Goal: Information Seeking & Learning: Learn about a topic

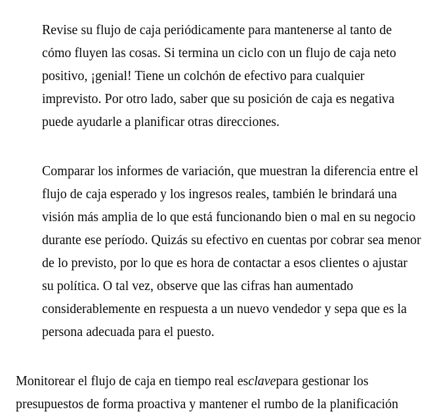
scroll to position [4046, 0]
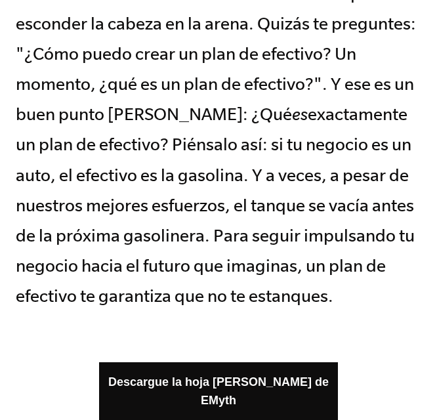
scroll to position [0, 0]
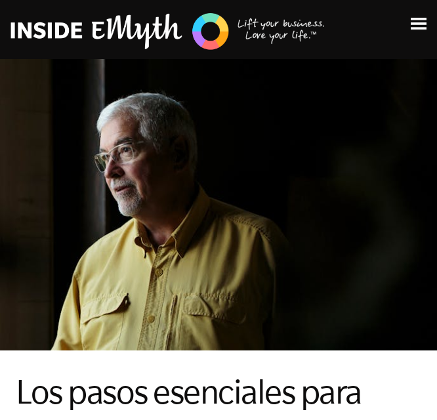
drag, startPoint x: 432, startPoint y: 37, endPoint x: 412, endPoint y: 24, distance: 23.7
click at [412, 24] on header "Temas: Encontrar clientes Sistemas empresariales Gestión de empleados Liderazgo…" at bounding box center [218, 29] width 437 height 59
click at [412, 24] on img at bounding box center [419, 24] width 16 height 12
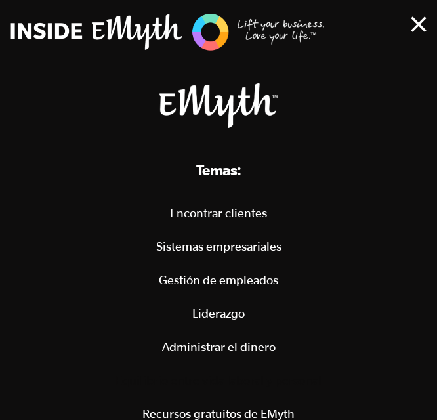
scroll to position [456, 0]
click at [215, 349] on font "Administrar el dinero" at bounding box center [219, 347] width 114 height 14
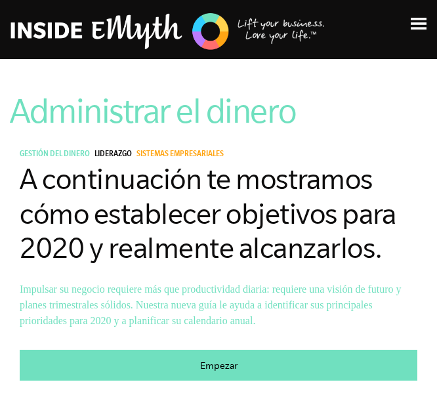
click at [425, 32] on div "Temas: Encontrar clientes Sistemas empresariales Gestión de empleados Liderazgo…" at bounding box center [218, 23] width 437 height 25
click at [424, 24] on img at bounding box center [419, 24] width 16 height 12
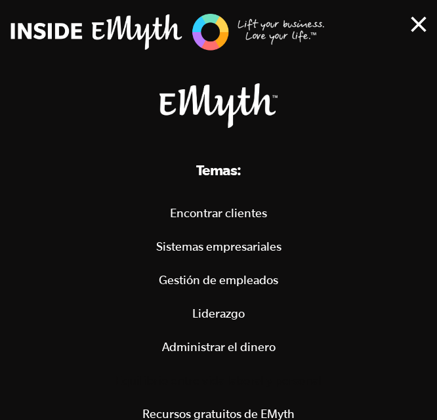
scroll to position [1103, 0]
click at [416, 255] on link "Sistemas empresariales" at bounding box center [219, 246] width 406 height 33
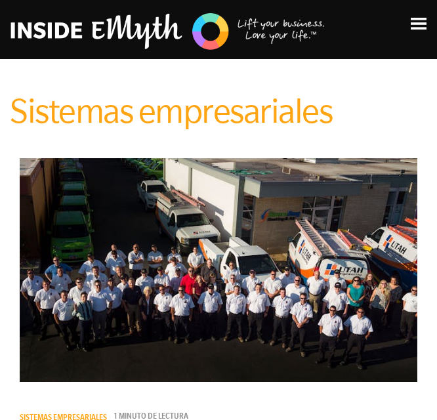
click at [413, 16] on div "Temas: Encontrar clientes Sistemas empresariales Gestión de empleados Liderazgo…" at bounding box center [218, 23] width 437 height 25
click at [413, 32] on div "Temas: Encontrar clientes Sistemas empresariales Gestión de empleados Liderazgo…" at bounding box center [218, 23] width 437 height 25
click at [422, 22] on img at bounding box center [419, 24] width 16 height 12
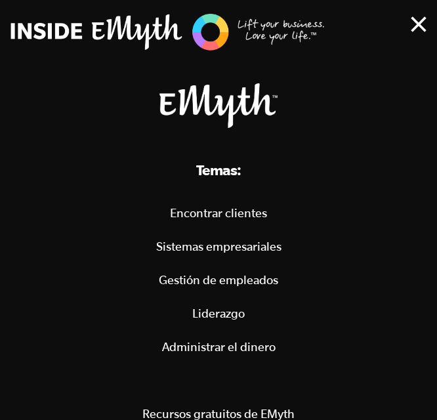
click at [210, 409] on font "Recursos gratuitos de EMyth" at bounding box center [219, 414] width 152 height 14
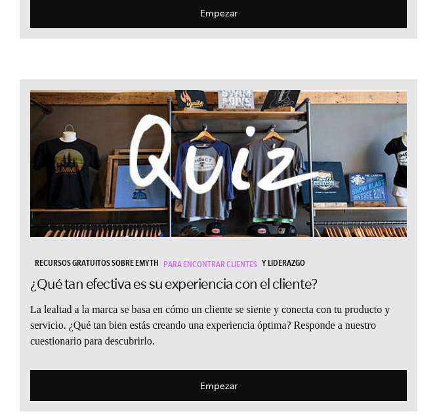
scroll to position [3711, 0]
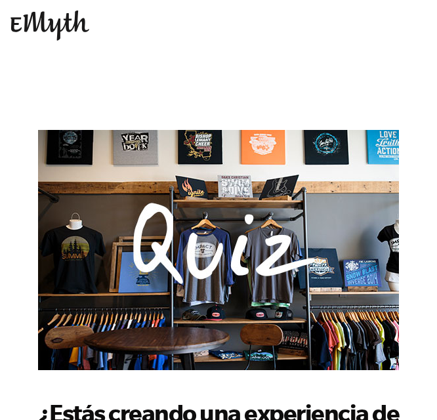
scroll to position [337, 0]
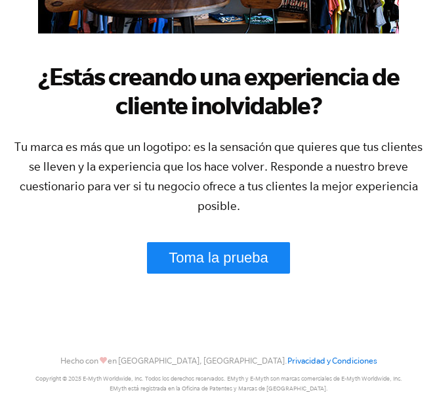
click at [206, 269] on link "Toma la prueba" at bounding box center [218, 258] width 143 height 32
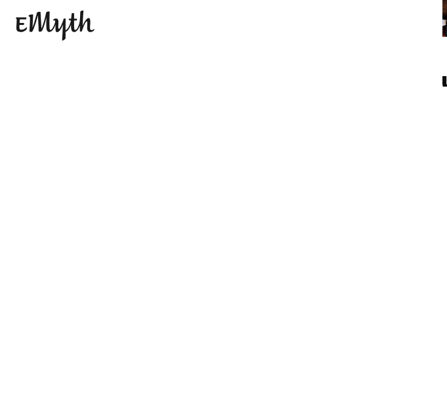
scroll to position [0, 0]
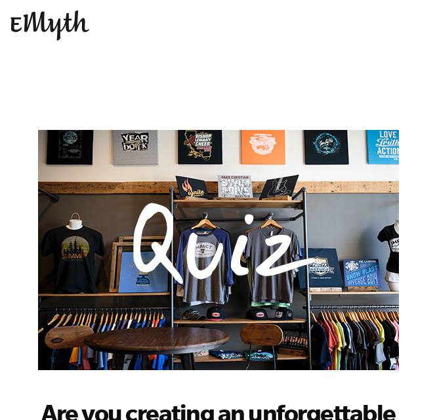
scroll to position [337, 0]
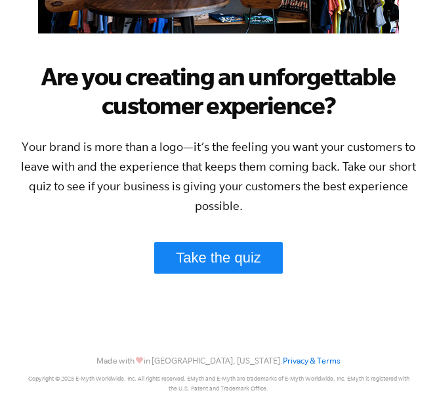
click at [252, 265] on link "Take the quiz" at bounding box center [218, 258] width 129 height 32
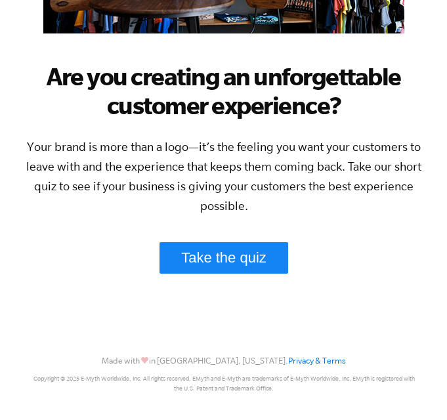
scroll to position [0, 0]
